Goal: Find specific page/section

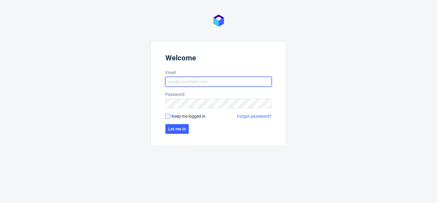
type input "[EMAIL_ADDRESS][DOMAIN_NAME]"
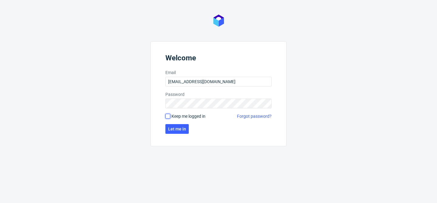
click at [168, 116] on input "Keep me logged in" at bounding box center [167, 116] width 5 height 5
checkbox input "true"
click at [172, 127] on span "Let me in" at bounding box center [177, 129] width 18 height 4
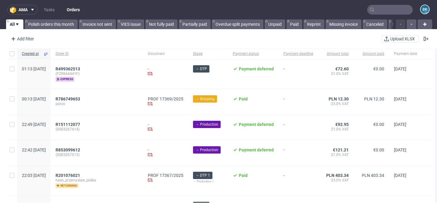
click at [392, 9] on input "text" at bounding box center [389, 10] width 45 height 10
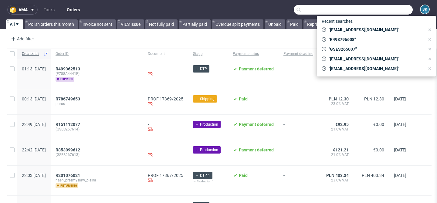
paste input "[PERSON_NAME][EMAIL_ADDRESS][PERSON_NAME][DOMAIN_NAME]"
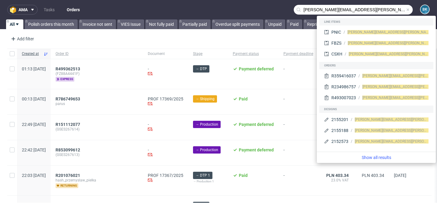
type input "[PERSON_NAME][EMAIL_ADDRESS][PERSON_NAME][DOMAIN_NAME]"
